Goal: Task Accomplishment & Management: Complete application form

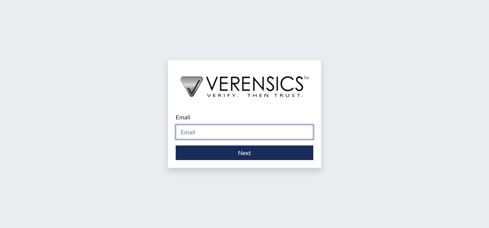
click at [240, 132] on input "Email" at bounding box center [245, 132] width 138 height 15
type input "[PERSON_NAME][EMAIL_ADDRESS][PERSON_NAME][DOMAIN_NAME]"
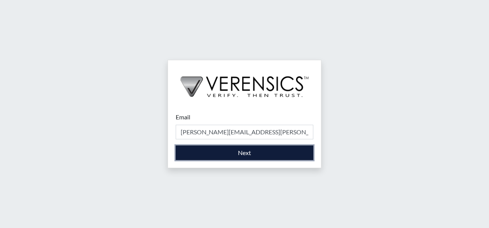
click at [237, 152] on button "Next" at bounding box center [245, 153] width 138 height 15
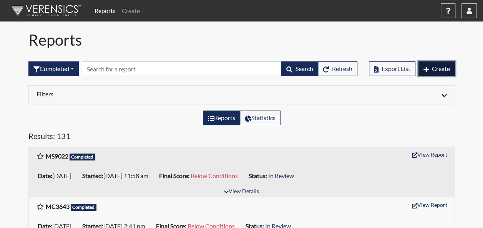
click at [441, 66] on span "Create" at bounding box center [441, 68] width 18 height 7
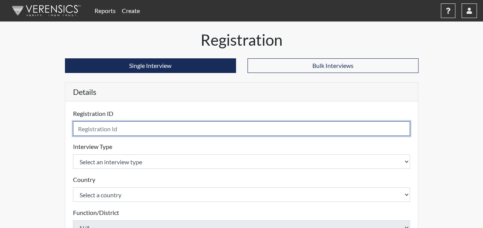
click at [135, 129] on input "text" at bounding box center [241, 128] width 337 height 15
type input "CA3129"
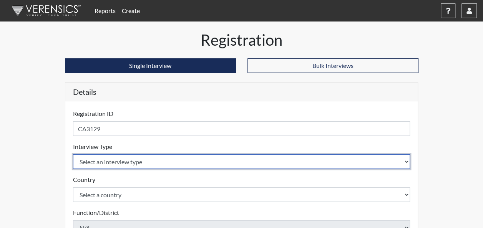
click at [134, 165] on select "Select an interview type Corrections Pre-Employment" at bounding box center [241, 161] width 337 height 15
select select "ff733e93-e1bf-11ea-9c9f-0eff0cf7eb8f"
click at [73, 154] on select "Select an interview type Corrections Pre-Employment" at bounding box center [241, 161] width 337 height 15
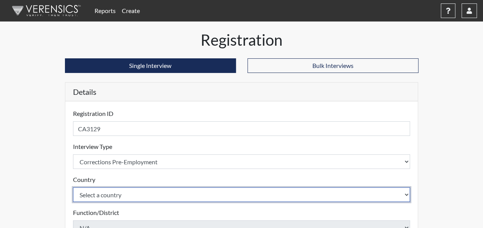
click at [128, 192] on select "Select a country [GEOGRAPHIC_DATA] [GEOGRAPHIC_DATA]" at bounding box center [241, 195] width 337 height 15
select select "united-states-of-[GEOGRAPHIC_DATA]"
click at [73, 188] on select "Select a country [GEOGRAPHIC_DATA] [GEOGRAPHIC_DATA]" at bounding box center [241, 195] width 337 height 15
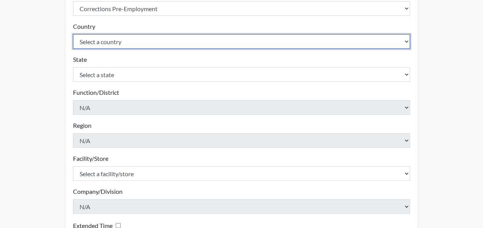
scroll to position [154, 0]
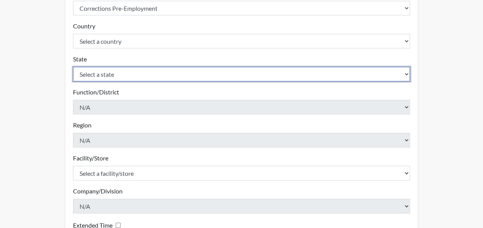
click at [271, 74] on select "Select a state [US_STATE] [US_STATE] [US_STATE] [US_STATE] [US_STATE] [US_STATE…" at bounding box center [241, 74] width 337 height 15
select select "GA"
click at [73, 67] on select "Select a state [US_STATE] [US_STATE] [US_STATE] [US_STATE] [US_STATE] [US_STATE…" at bounding box center [241, 74] width 337 height 15
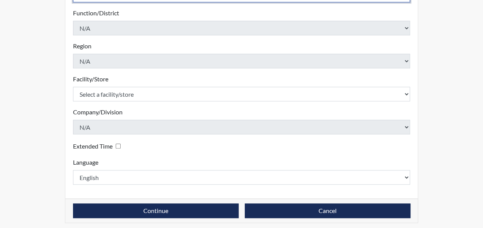
scroll to position [236, 0]
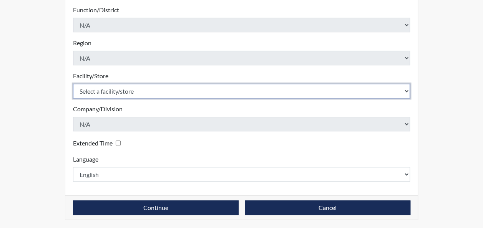
click at [227, 91] on select "Select a facility/store GD&CP*" at bounding box center [241, 91] width 337 height 15
select select "caef7334-c143-44bb-af56-c58759ea25cb"
click at [73, 84] on select "Select a facility/store GD&CP*" at bounding box center [241, 91] width 337 height 15
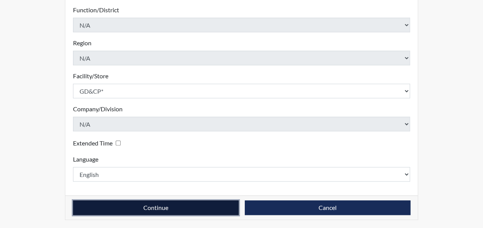
click at [155, 206] on button "Continue" at bounding box center [156, 208] width 166 height 15
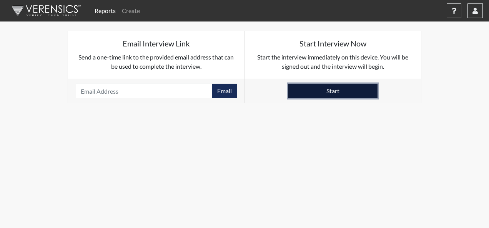
click at [367, 91] on button "Start" at bounding box center [332, 91] width 89 height 15
